Goal: Information Seeking & Learning: Learn about a topic

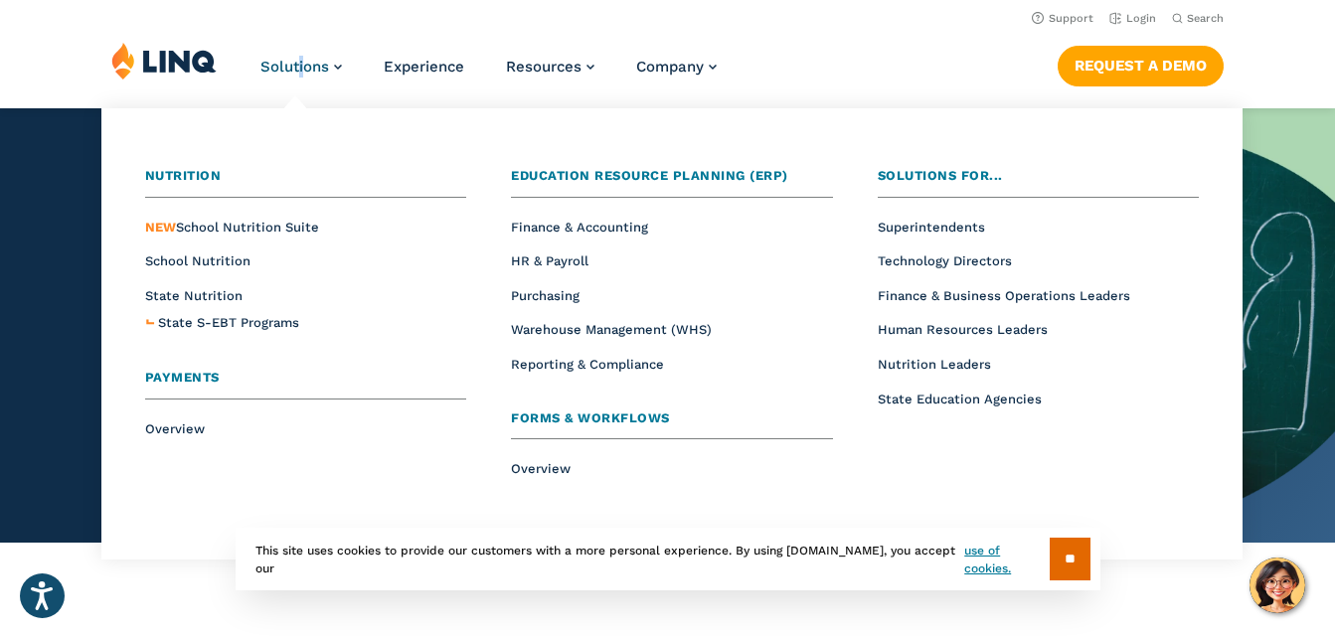
click at [182, 370] on span "Payments" at bounding box center [182, 377] width 75 height 15
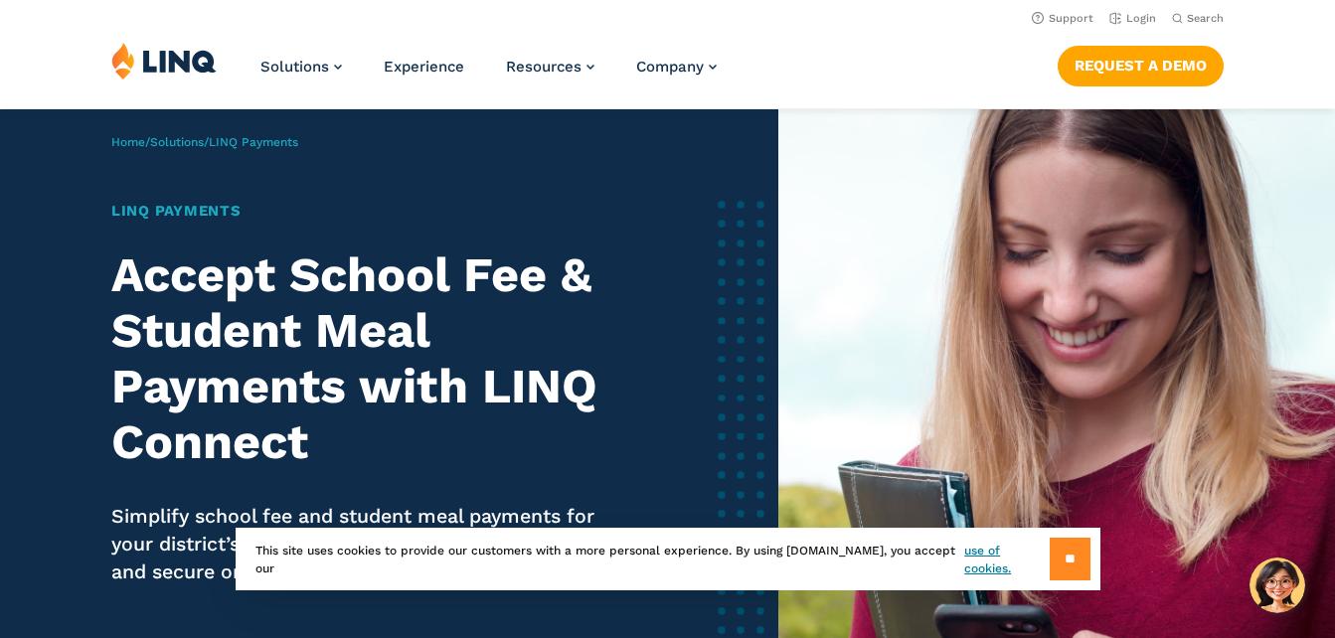
click at [1057, 559] on input "**" at bounding box center [1070, 559] width 41 height 43
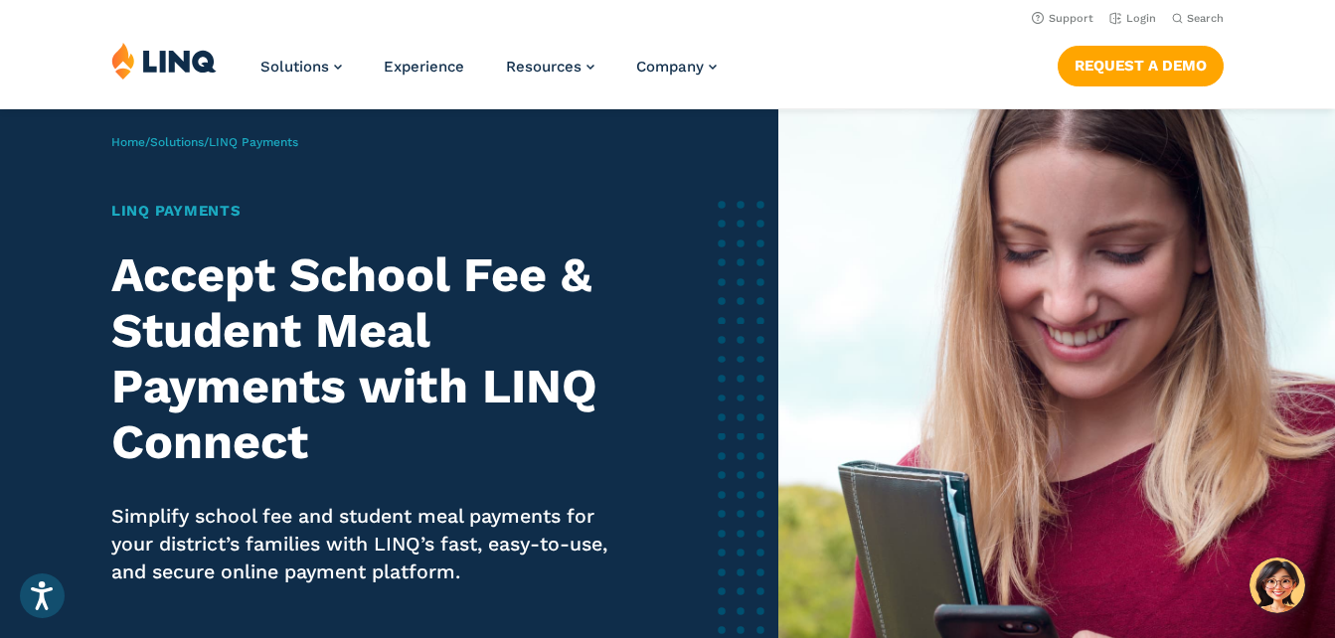
click at [1057, 559] on img at bounding box center [1056, 429] width 557 height 640
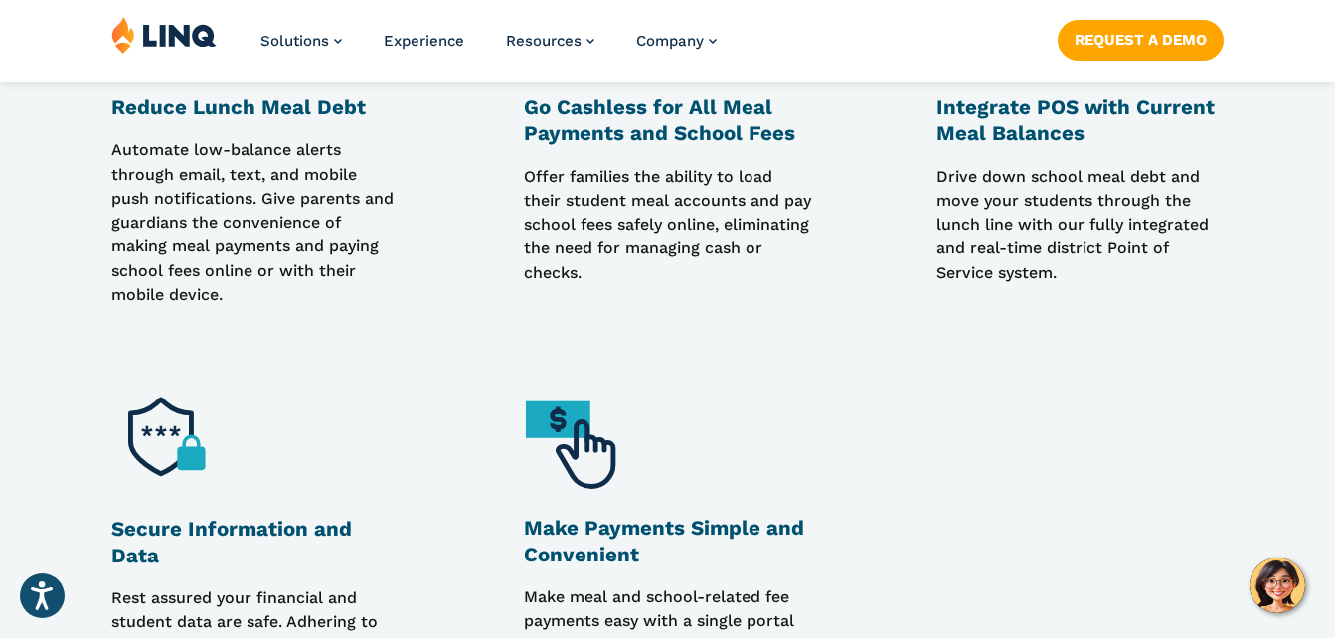
scroll to position [1722, 0]
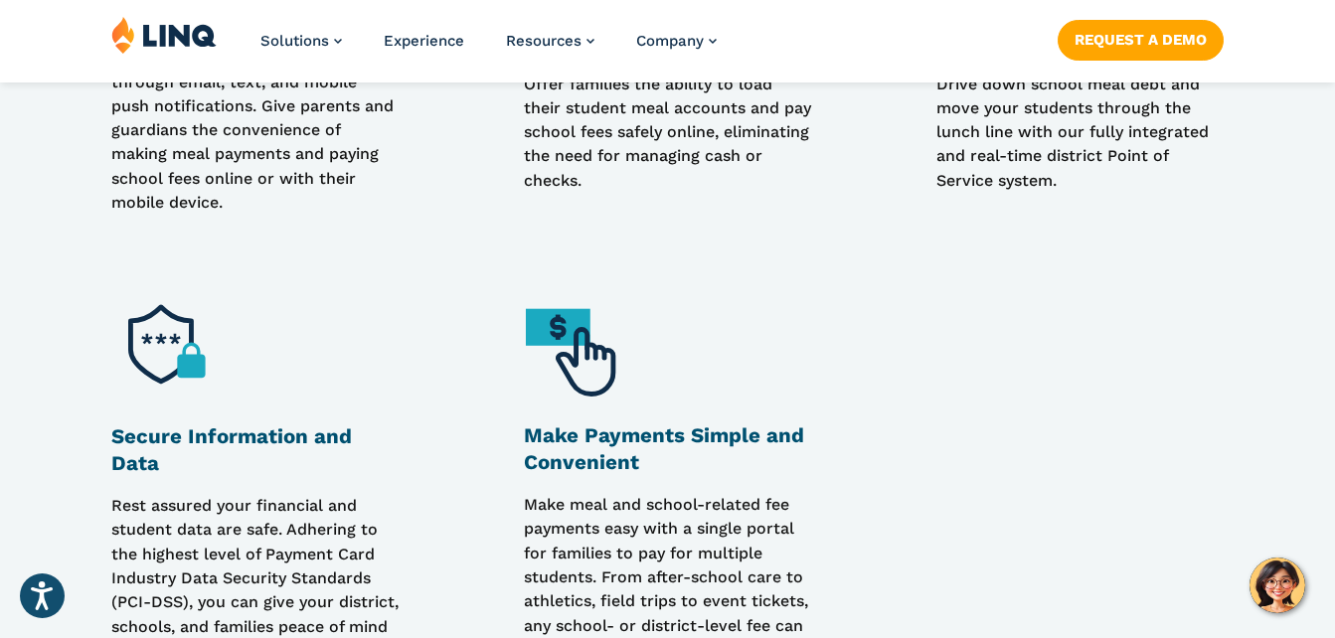
click at [554, 331] on img at bounding box center [580, 350] width 112 height 112
click at [583, 376] on img at bounding box center [580, 350] width 112 height 112
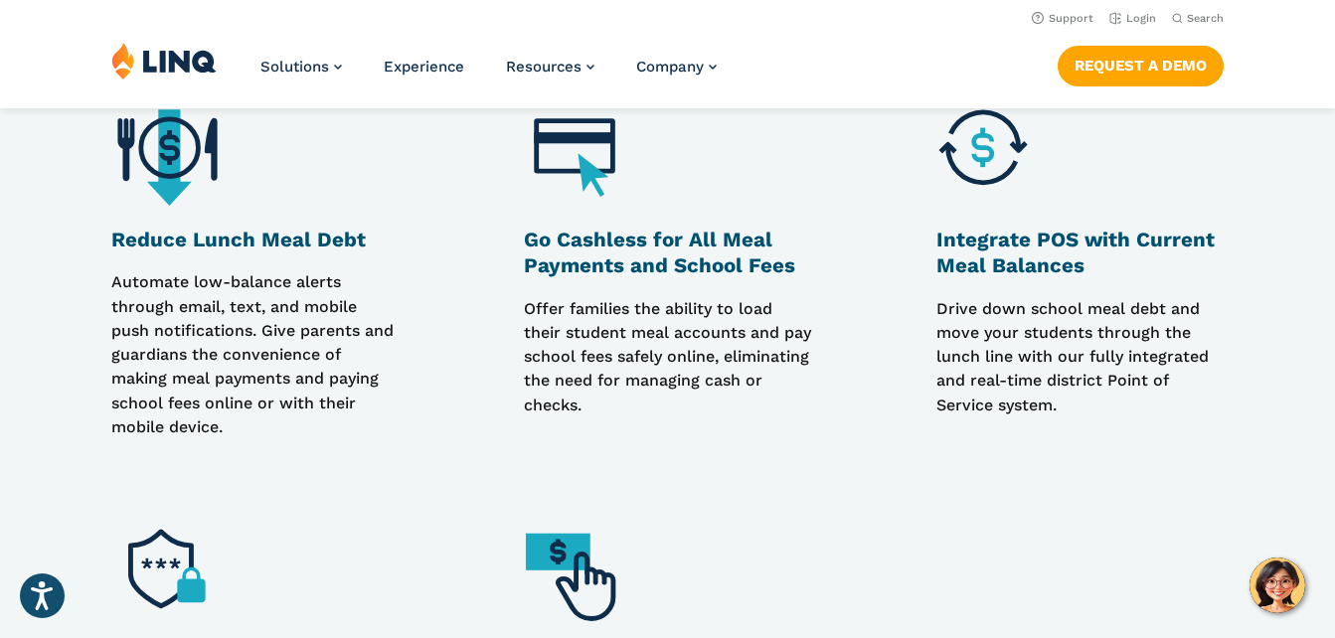
scroll to position [1326, 0]
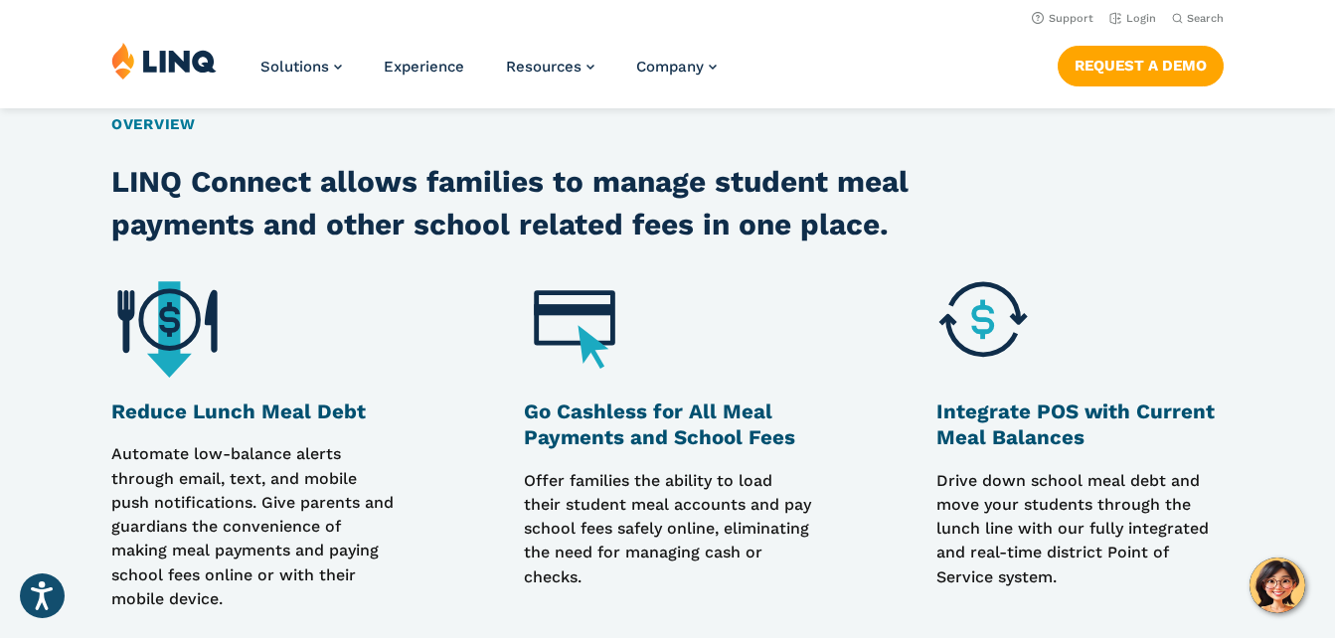
click at [169, 320] on img at bounding box center [167, 326] width 112 height 112
